Goal: Task Accomplishment & Management: Use online tool/utility

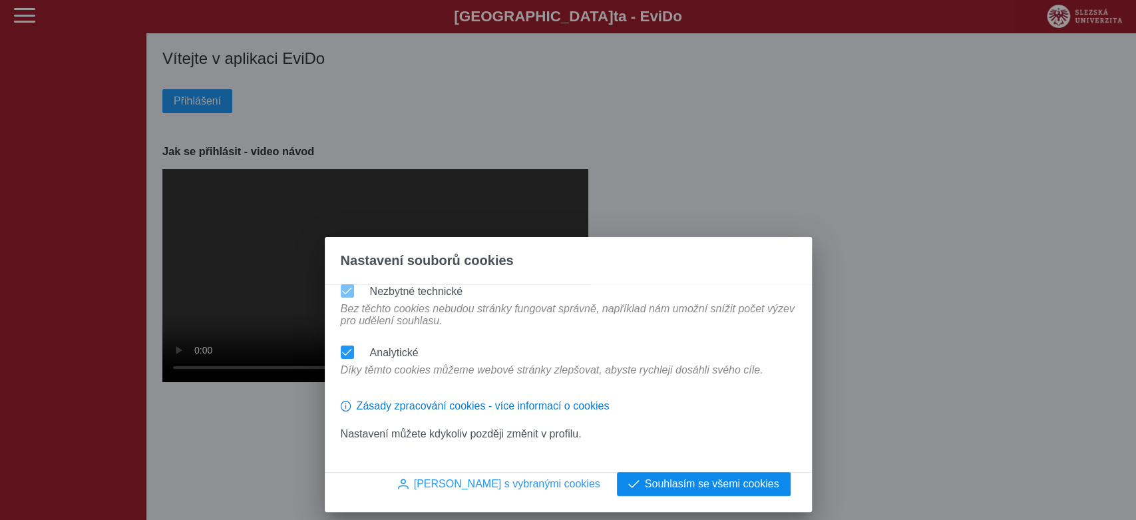
click at [746, 478] on button "Souhlasím se všemi cookies" at bounding box center [704, 484] width 174 height 24
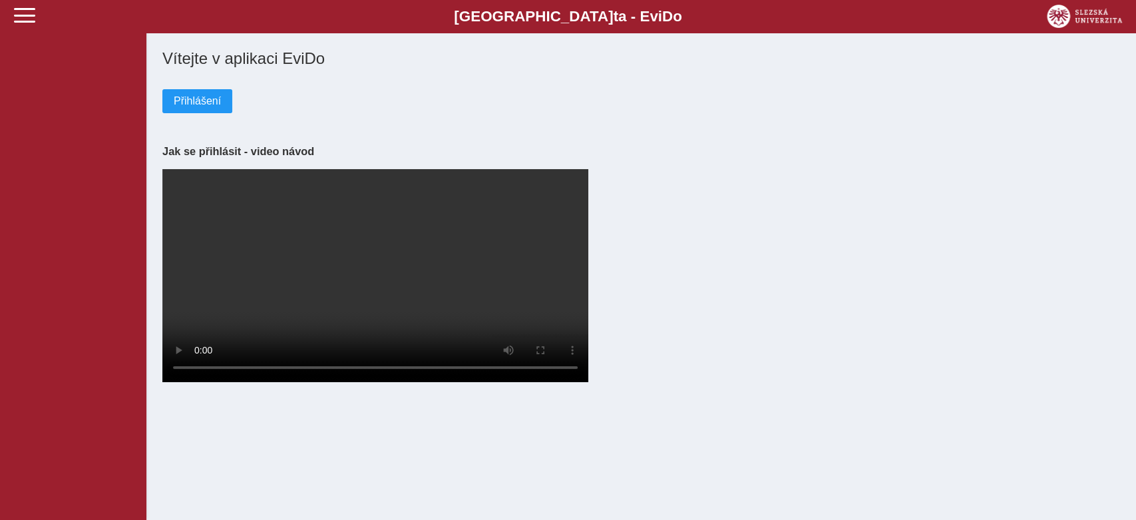
click at [191, 83] on div "Přihlášení" at bounding box center [640, 90] width 957 height 45
click at [201, 103] on span "Přihlášení" at bounding box center [197, 101] width 47 height 12
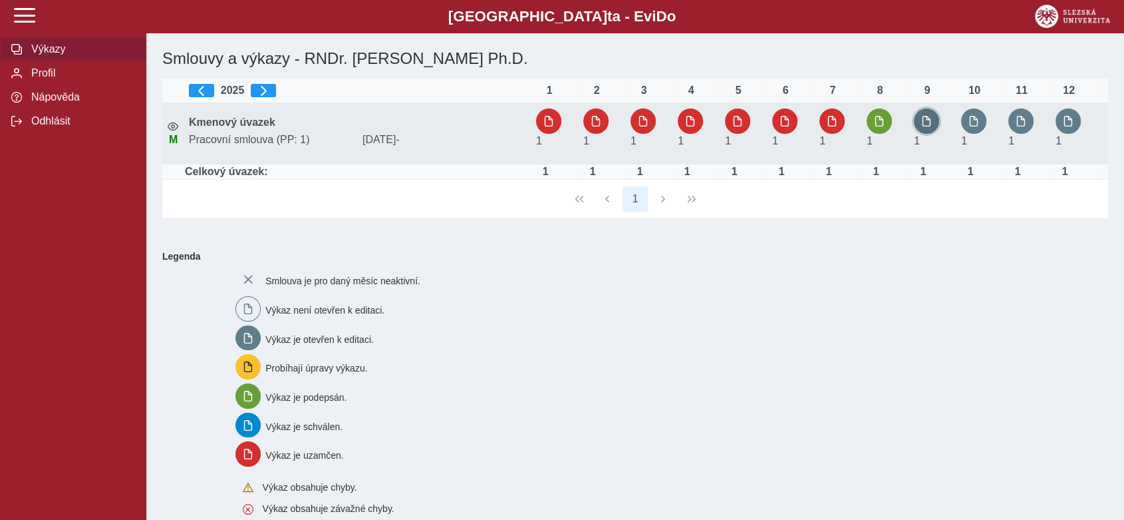
click at [928, 123] on span "button" at bounding box center [926, 121] width 11 height 11
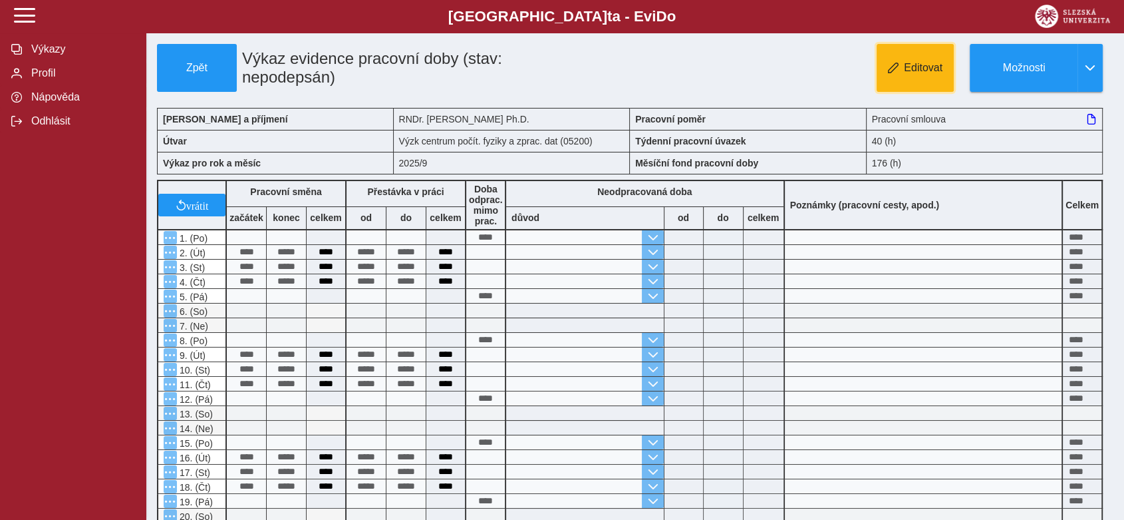
click at [905, 69] on span "Editovat" at bounding box center [923, 68] width 39 height 12
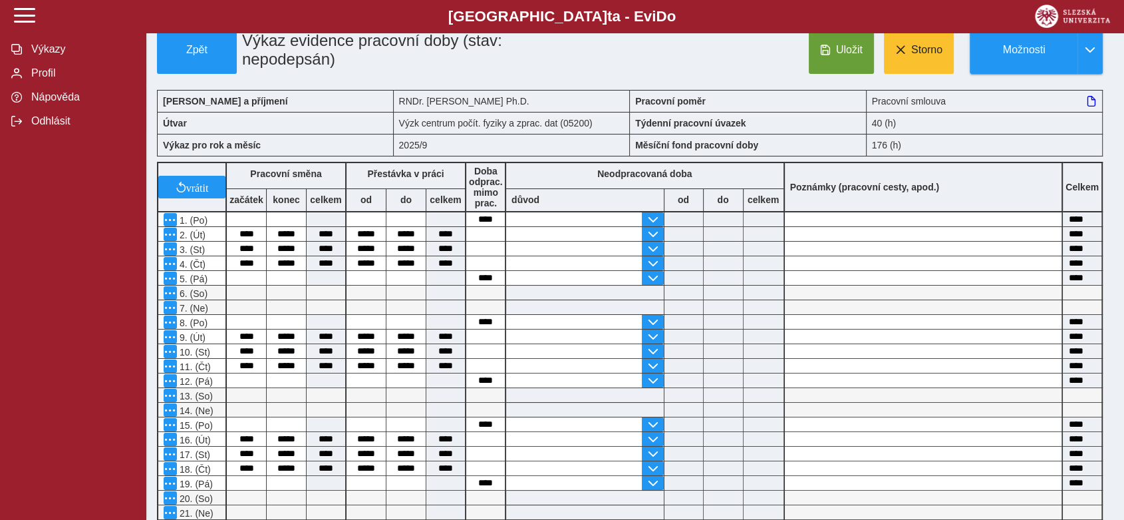
scroll to position [9, 0]
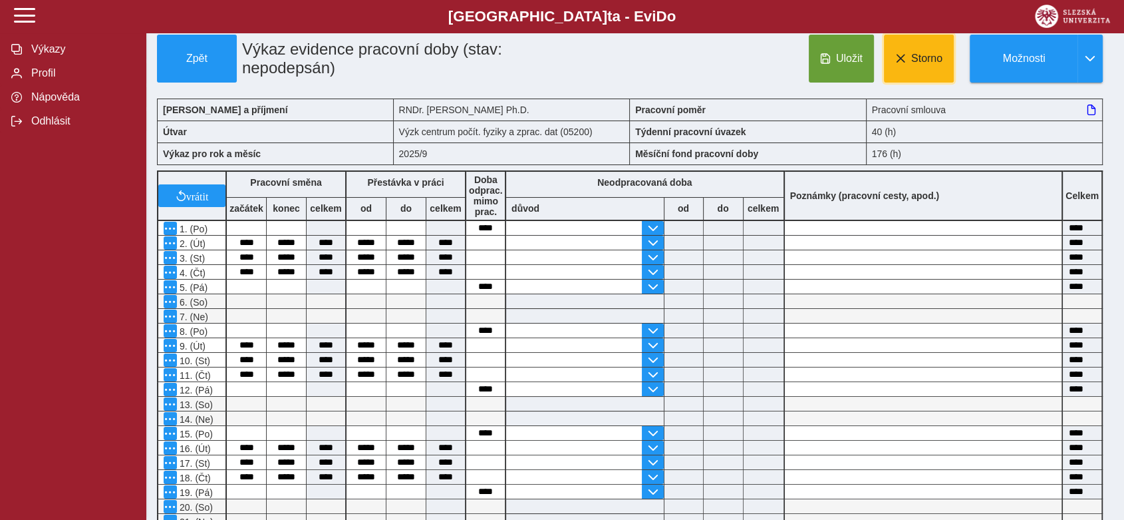
click at [905, 60] on span at bounding box center [900, 58] width 11 height 11
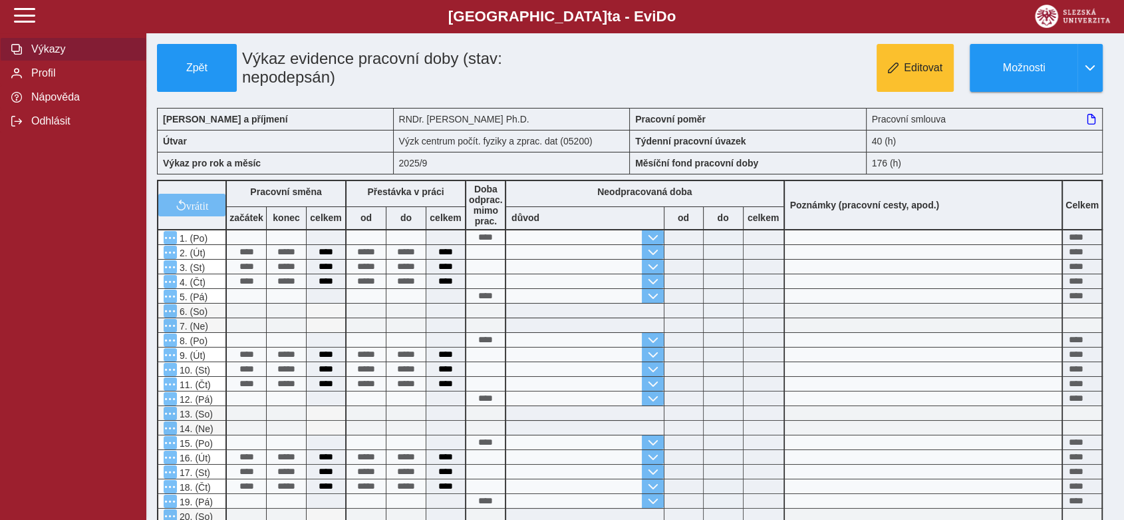
click at [43, 53] on span "Výkazy" at bounding box center [81, 49] width 108 height 12
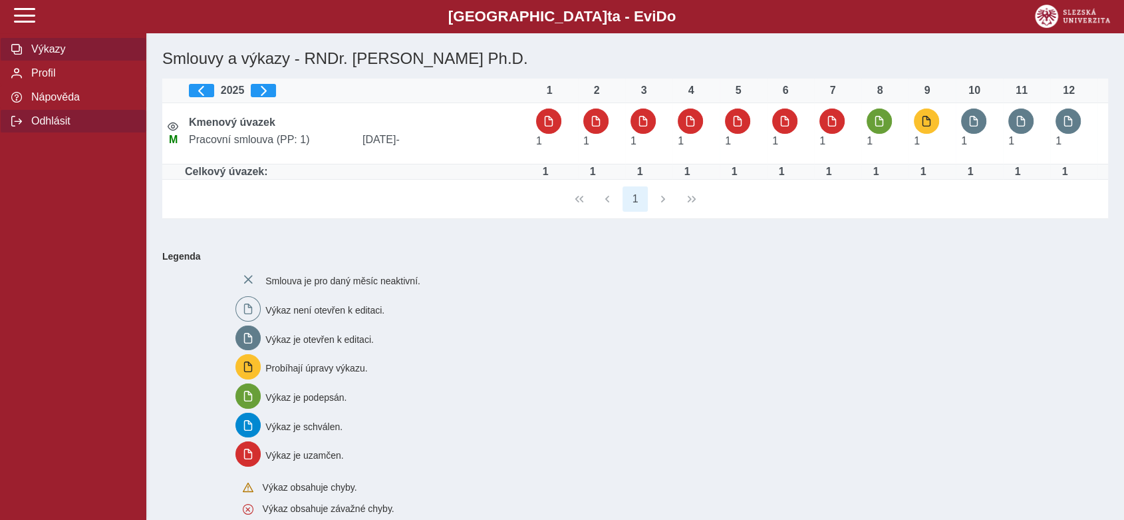
click at [68, 127] on span "Odhlásit" at bounding box center [81, 121] width 108 height 12
